Goal: Task Accomplishment & Management: Complete application form

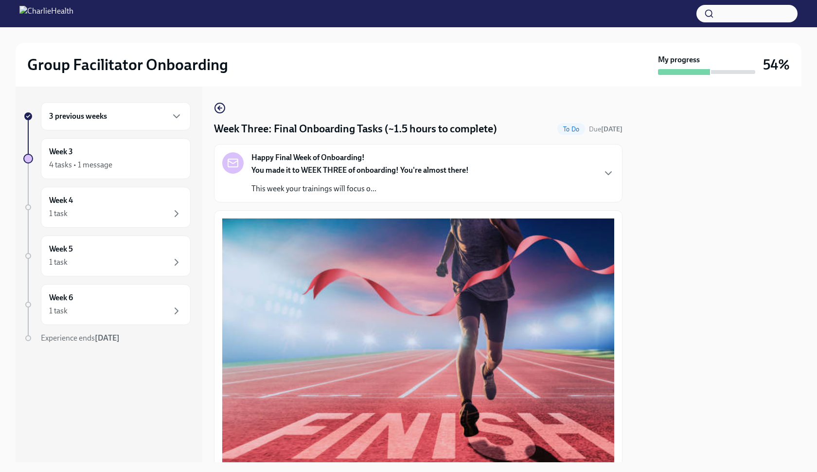
scroll to position [535, 0]
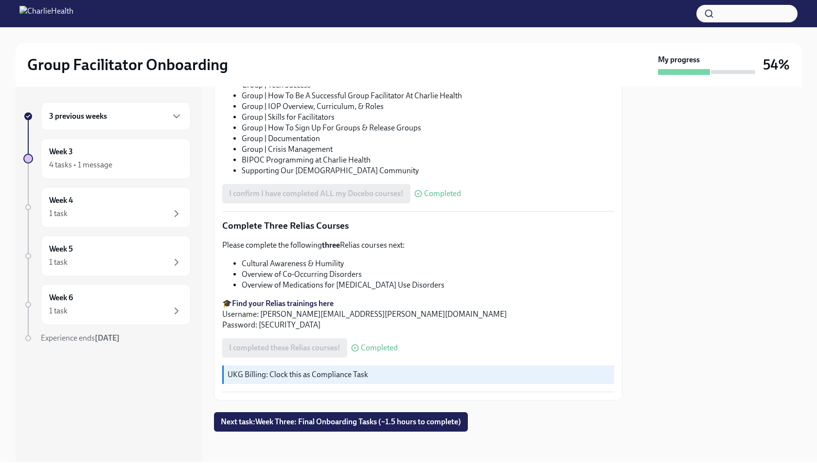
scroll to position [647, 0]
click at [400, 413] on button "Next task : Week Three: Final Onboarding Tasks (~1.5 hours to complete)" at bounding box center [341, 421] width 254 height 19
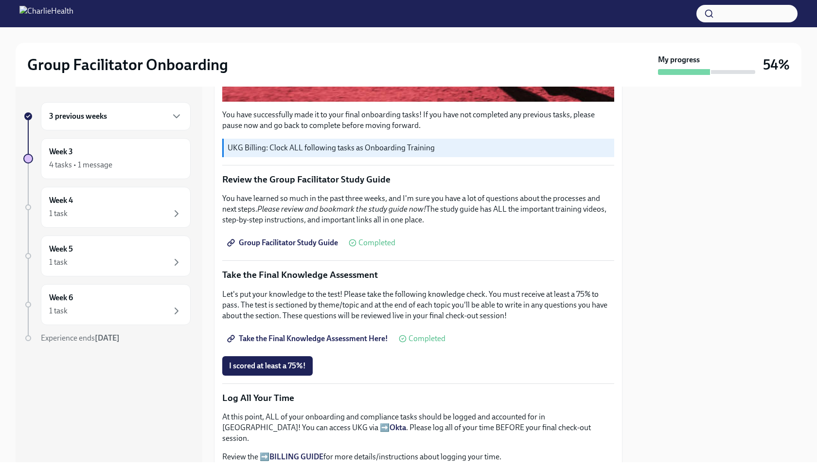
scroll to position [400, 0]
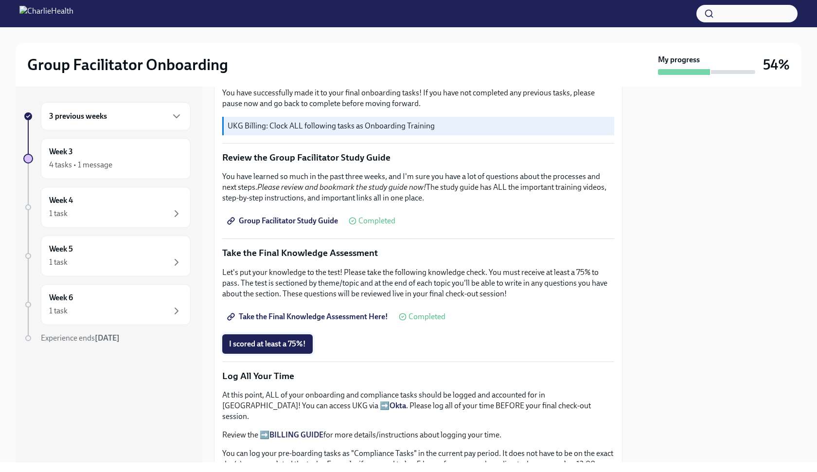
click at [285, 350] on button "I scored at least a 75%!" at bounding box center [267, 343] width 90 height 19
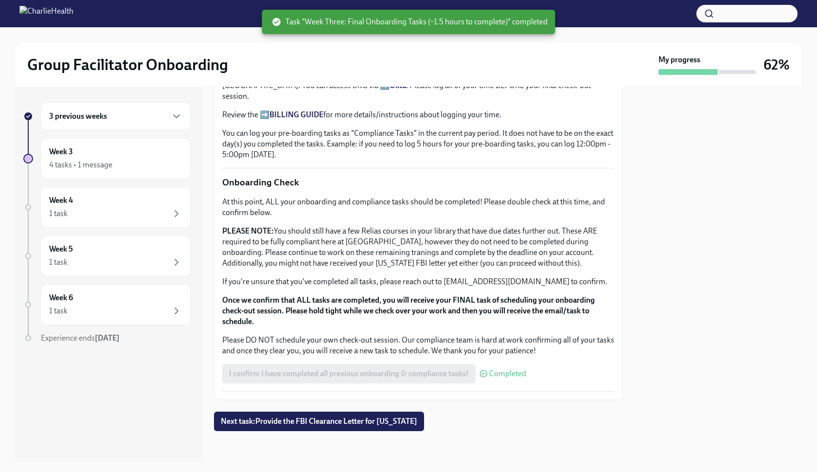
scroll to position [719, 0]
click at [386, 420] on span "Next task : Provide the FBI Clearance Letter for Pennsylvania" at bounding box center [319, 422] width 196 height 10
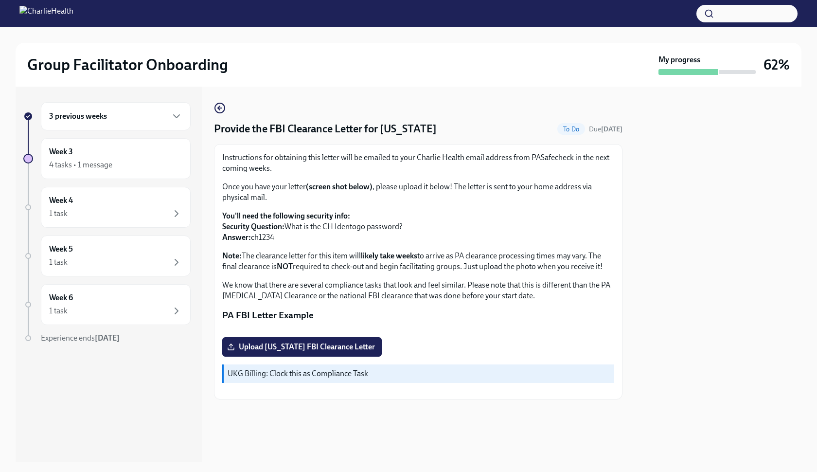
scroll to position [99, 0]
click at [107, 201] on div "Week 4 1 task" at bounding box center [115, 207] width 133 height 24
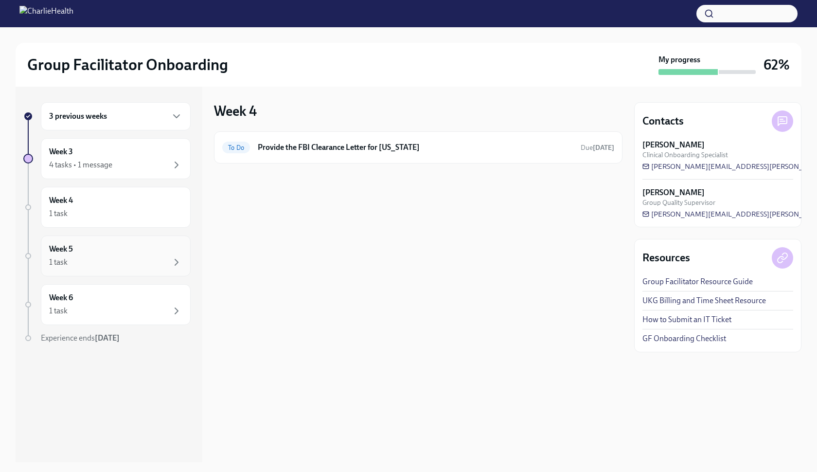
click at [143, 259] on div "1 task" at bounding box center [115, 262] width 133 height 12
click at [80, 257] on div "1 task" at bounding box center [115, 262] width 133 height 12
click at [66, 319] on div "Week 6 1 task" at bounding box center [116, 304] width 150 height 41
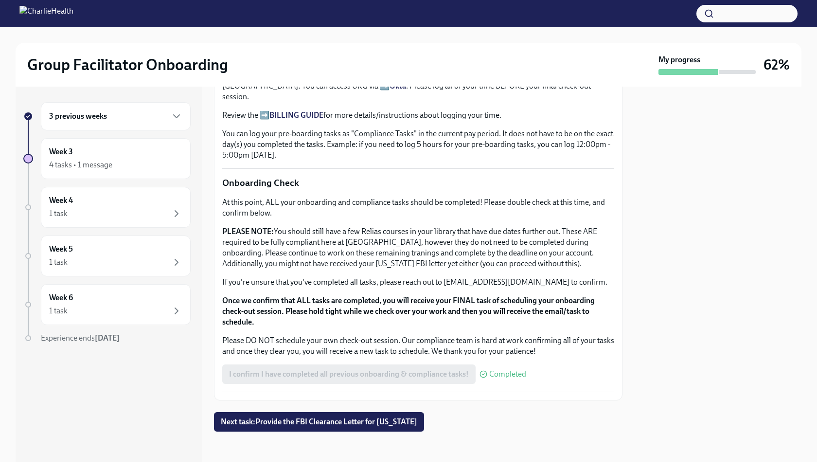
scroll to position [719, 0]
